Goal: Information Seeking & Learning: Learn about a topic

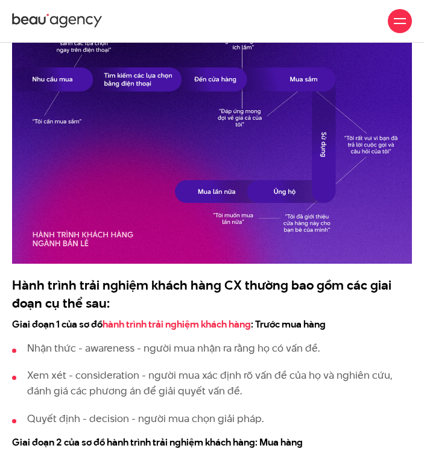
scroll to position [1205, 0]
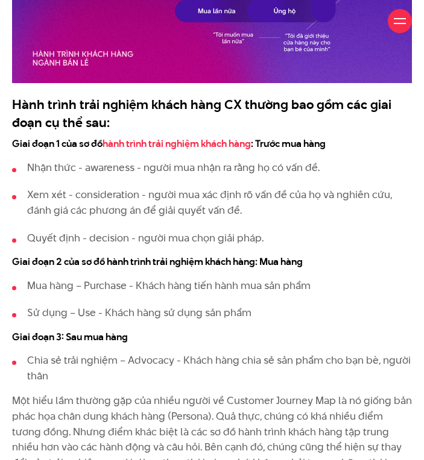
click at [210, 208] on p "Xem xét - consideration - người mua xác định rõ vấn đề của họ và nghiên cứu, đá…" at bounding box center [219, 202] width 384 height 31
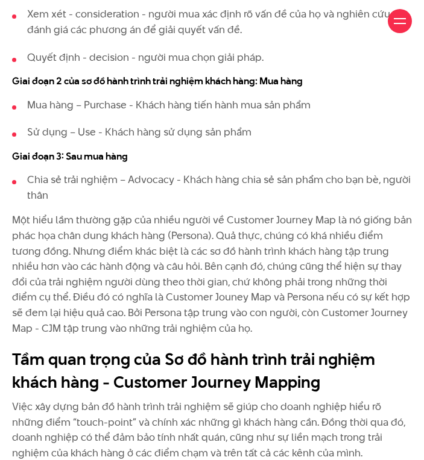
scroll to position [1506, 0]
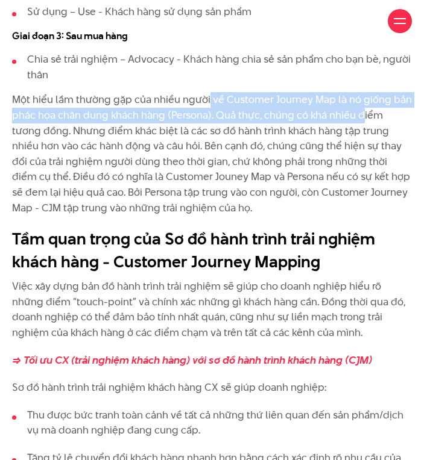
drag, startPoint x: 218, startPoint y: 107, endPoint x: 362, endPoint y: 113, distance: 143.5
click at [361, 113] on p "Một hiểu lầm thường gặp của nhiều người về Customer Journey Map là nó giống bản…" at bounding box center [211, 154] width 399 height 124
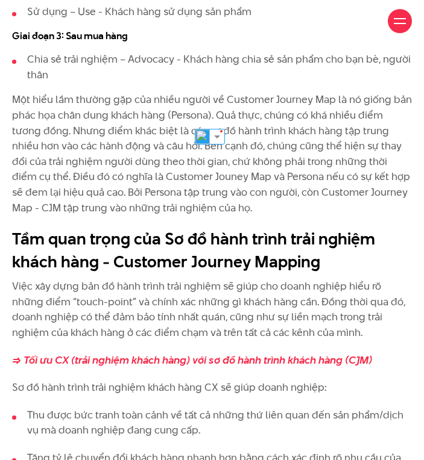
click at [365, 112] on p "Một hiểu lầm thường gặp của nhiều người về Customer Journey Map là nó giống bản…" at bounding box center [211, 154] width 399 height 124
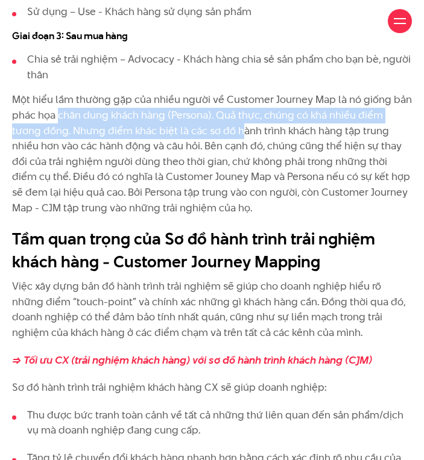
drag, startPoint x: 59, startPoint y: 118, endPoint x: 210, endPoint y: 124, distance: 151.3
click at [210, 124] on p "Một hiểu lầm thường gặp của nhiều người về Customer Journey Map là nó giống bản…" at bounding box center [211, 154] width 399 height 124
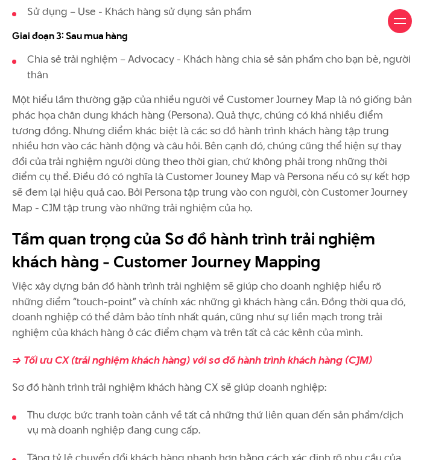
drag, startPoint x: 309, startPoint y: 141, endPoint x: 217, endPoint y: 117, distance: 95.3
click at [308, 140] on p "Một hiểu lầm thường gặp của nhiều người về Customer Journey Map là nó giống bản…" at bounding box center [211, 154] width 399 height 124
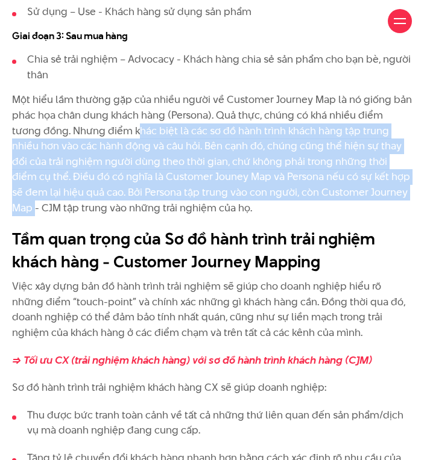
drag, startPoint x: 109, startPoint y: 132, endPoint x: 359, endPoint y: 186, distance: 255.3
click at [358, 186] on p "Một hiểu lầm thường gặp của nhiều người về Customer Journey Map là nó giống bản…" at bounding box center [211, 154] width 399 height 124
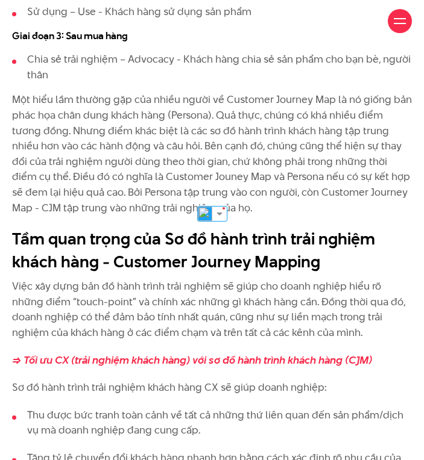
click at [359, 186] on p "Một hiểu lầm thường gặp của nhiều người về Customer Journey Map là nó giống bản…" at bounding box center [211, 154] width 399 height 124
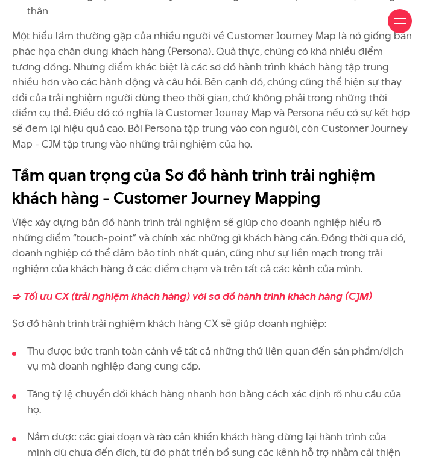
scroll to position [1627, 0]
